Goal: Entertainment & Leisure: Consume media (video, audio)

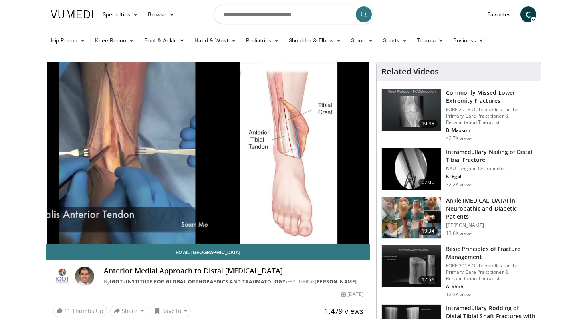
click at [71, 226] on div "10 seconds Tap to unmute" at bounding box center [207, 153] width 323 height 182
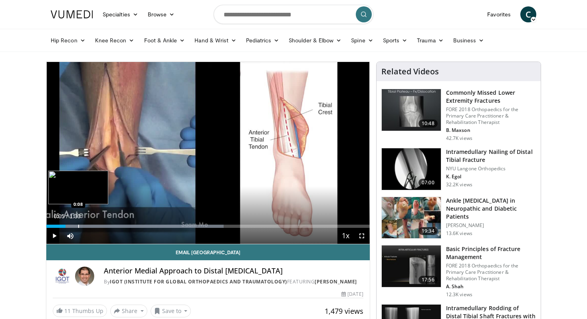
click at [78, 226] on div "Progress Bar" at bounding box center [78, 225] width 1 height 3
click at [55, 234] on span "Video Player" at bounding box center [54, 236] width 16 height 16
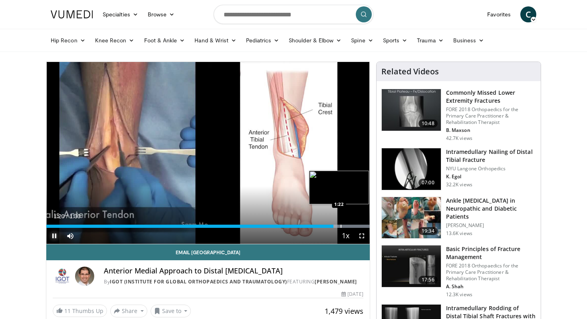
click at [341, 225] on div "Progress Bar" at bounding box center [341, 225] width 1 height 3
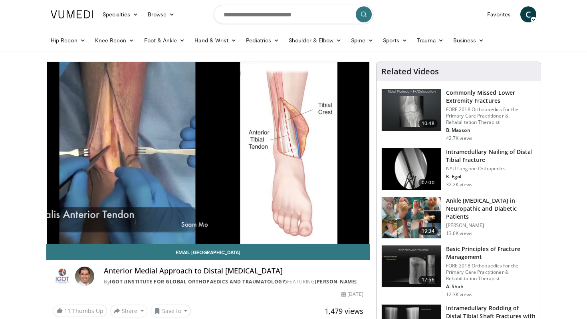
click at [348, 226] on div "10 seconds Tap to unmute" at bounding box center [207, 153] width 323 height 182
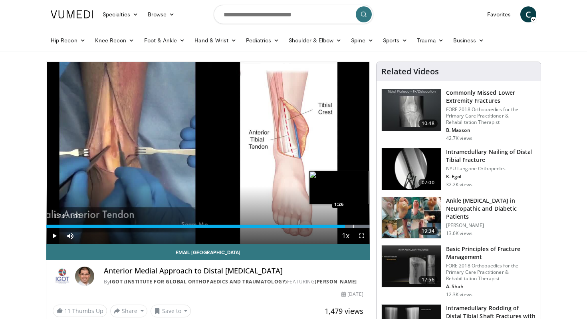
click at [353, 224] on div "Progress Bar" at bounding box center [353, 225] width 1 height 3
click at [357, 228] on span "Video Player" at bounding box center [362, 236] width 16 height 16
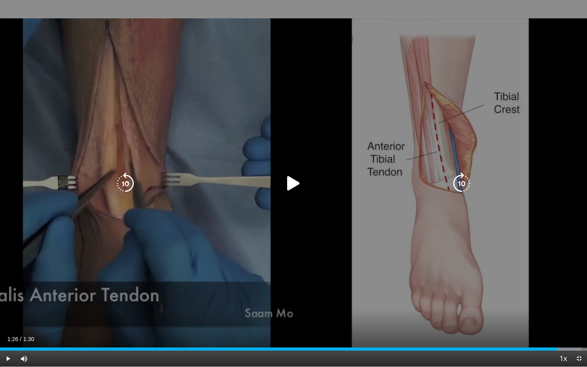
click at [280, 200] on div "10 seconds Tap to unmute" at bounding box center [293, 183] width 587 height 367
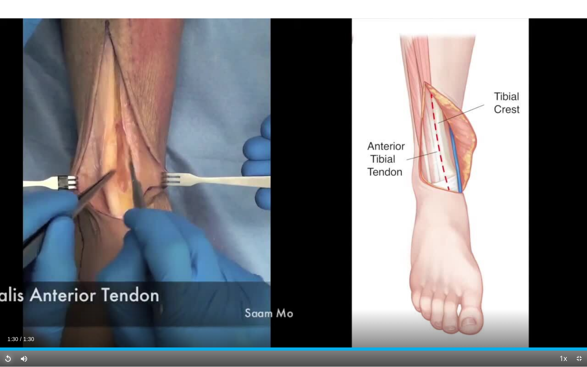
click at [10, 318] on span "Video Player" at bounding box center [8, 359] width 16 height 16
